Goal: Navigation & Orientation: Find specific page/section

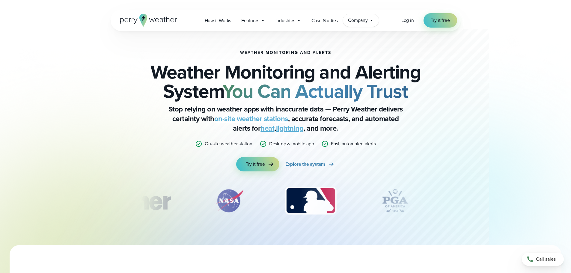
click at [361, 21] on span "Company" at bounding box center [358, 20] width 20 height 7
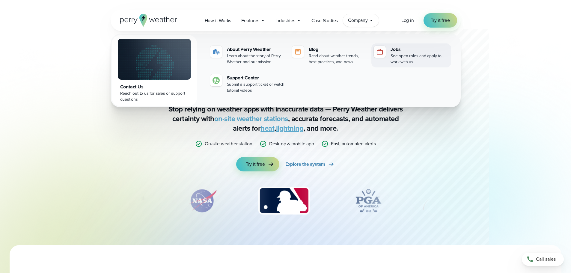
click at [390, 53] on link "Jobs See open roles and apply to work with us" at bounding box center [410, 55] width 79 height 24
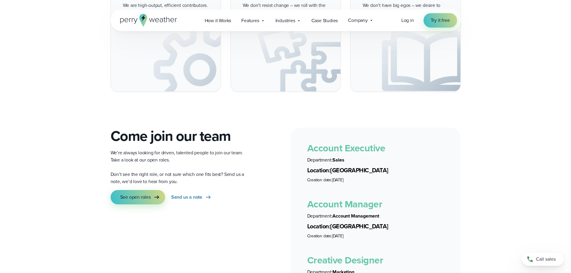
scroll to position [989, 0]
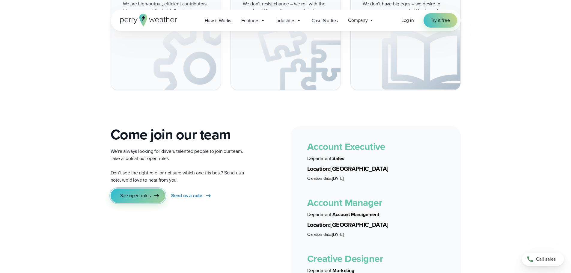
click at [130, 192] on span "See open roles" at bounding box center [135, 195] width 31 height 7
